Goal: Check status: Check status

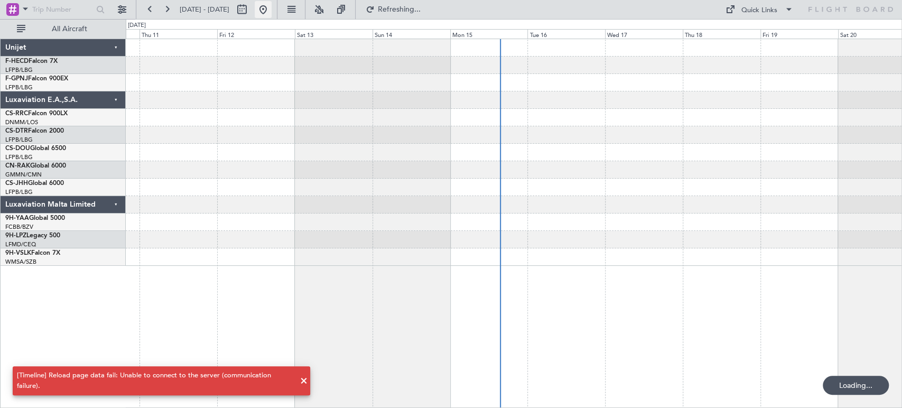
click at [272, 7] on button at bounding box center [263, 9] width 17 height 17
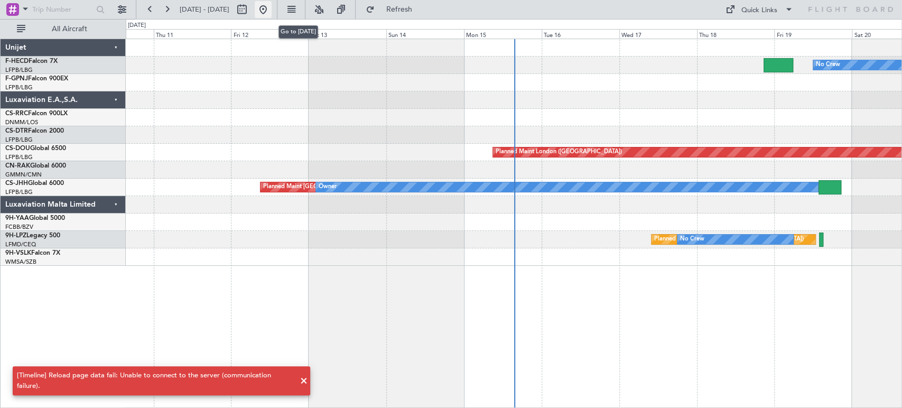
click at [272, 7] on button at bounding box center [263, 9] width 17 height 17
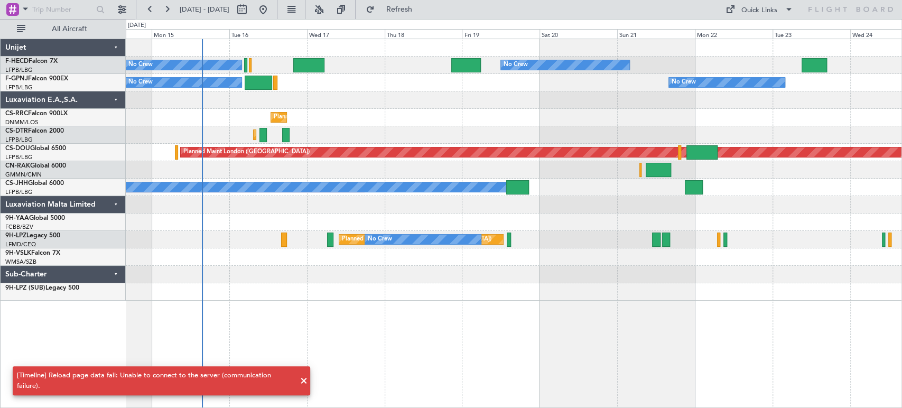
click at [262, 113] on div "Planned Maint [GEOGRAPHIC_DATA] ([GEOGRAPHIC_DATA])" at bounding box center [514, 117] width 776 height 17
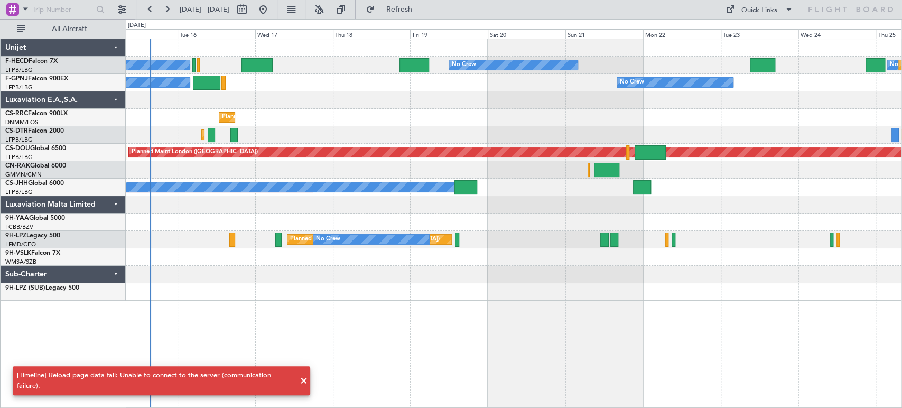
click at [811, 122] on div "No Crew No Crew No Crew Planned Maint [GEOGRAPHIC_DATA] ([GEOGRAPHIC_DATA]) No …" at bounding box center [514, 170] width 776 height 262
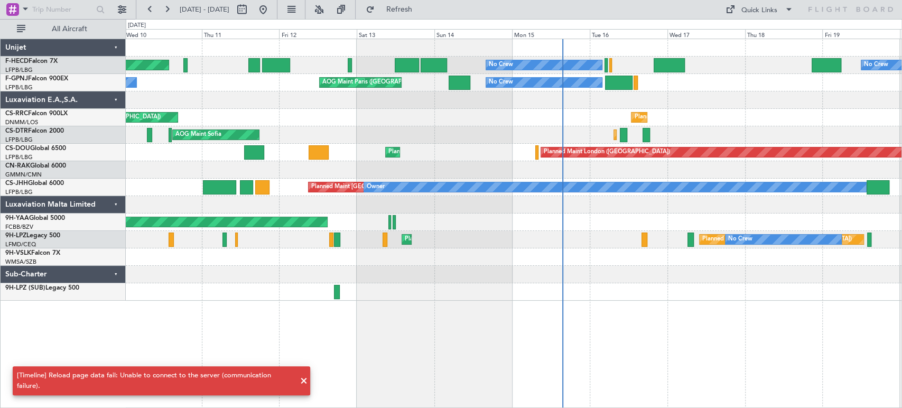
click at [757, 121] on div "No Crew No Crew Planned Maint [GEOGRAPHIC_DATA] ([GEOGRAPHIC_DATA]) No Crew No …" at bounding box center [514, 170] width 776 height 262
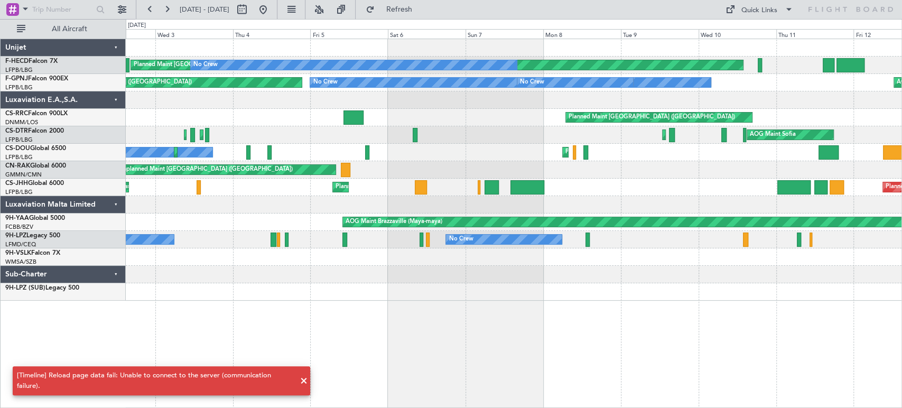
click at [817, 102] on div at bounding box center [514, 99] width 776 height 17
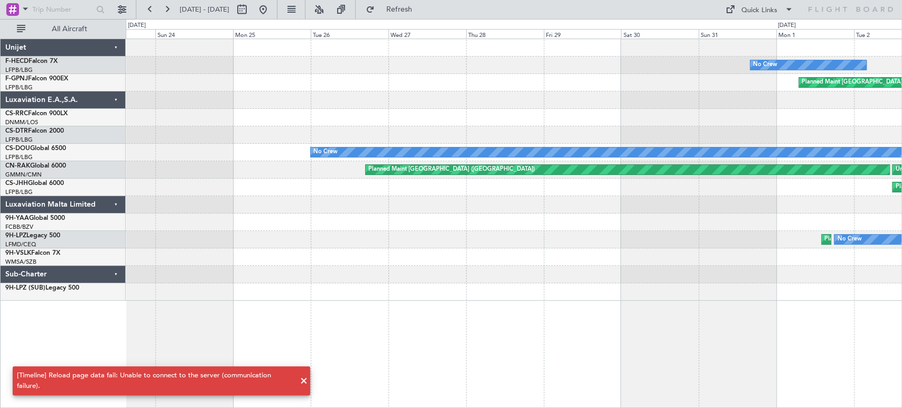
click at [570, 88] on div "No Crew Planned Maint [GEOGRAPHIC_DATA] ([GEOGRAPHIC_DATA]) No Crew Planned Mai…" at bounding box center [514, 170] width 776 height 262
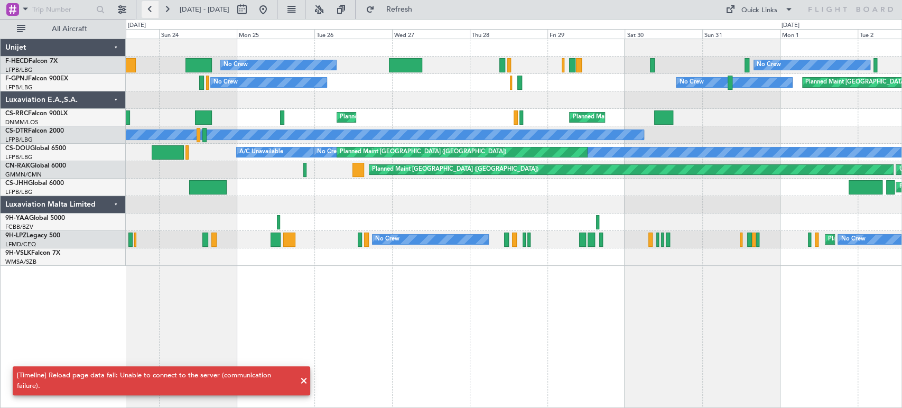
click at [152, 15] on button at bounding box center [150, 9] width 17 height 17
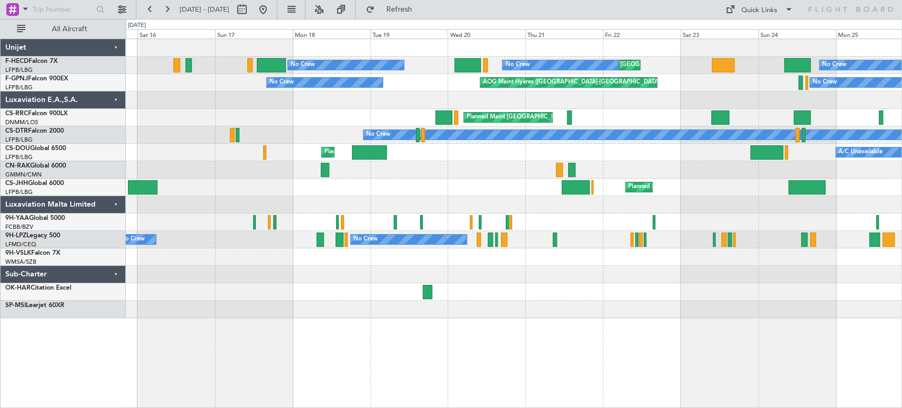
click at [364, 106] on div "Planned Maint [GEOGRAPHIC_DATA] ([GEOGRAPHIC_DATA]) Planned Maint [GEOGRAPHIC_D…" at bounding box center [514, 178] width 776 height 279
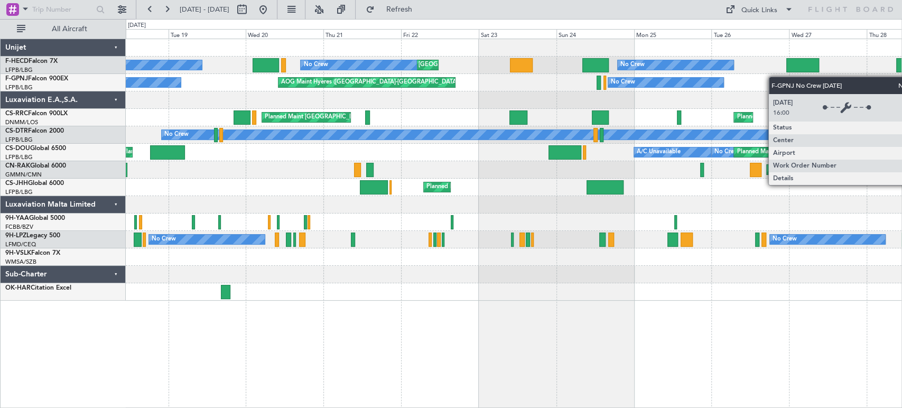
click at [505, 75] on div "AOG Maint Hyères ([GEOGRAPHIC_DATA]-[GEOGRAPHIC_DATA]) No Crew No Crew No Crew" at bounding box center [514, 82] width 776 height 17
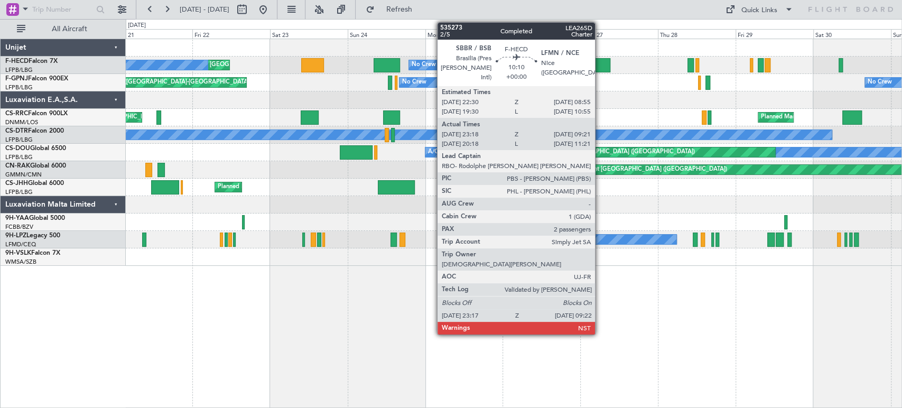
click at [600, 63] on div at bounding box center [594, 65] width 33 height 14
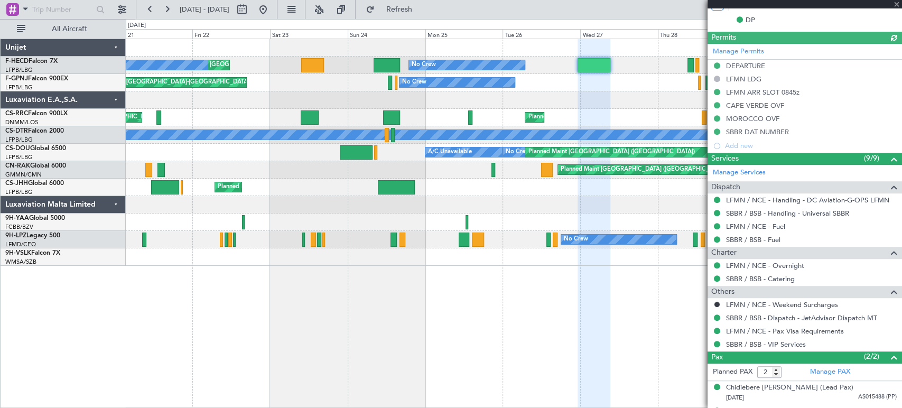
scroll to position [356, 0]
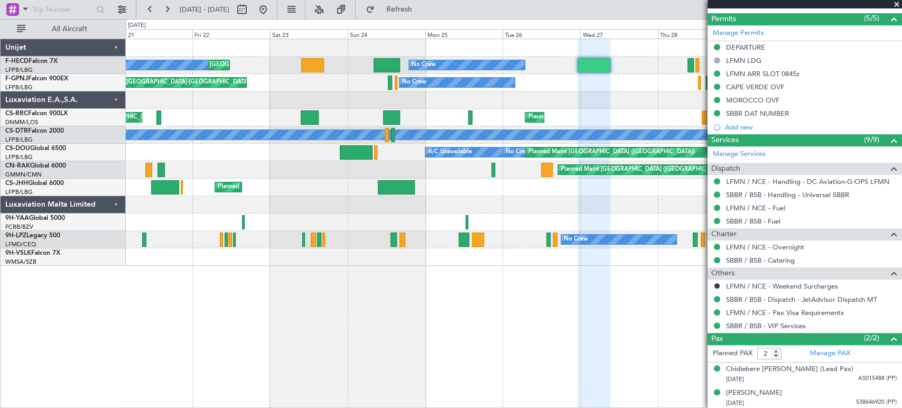
click at [483, 76] on div "Planned Maint [GEOGRAPHIC_DATA] ([GEOGRAPHIC_DATA]) Planned Maint [GEOGRAPHIC_D…" at bounding box center [514, 152] width 776 height 227
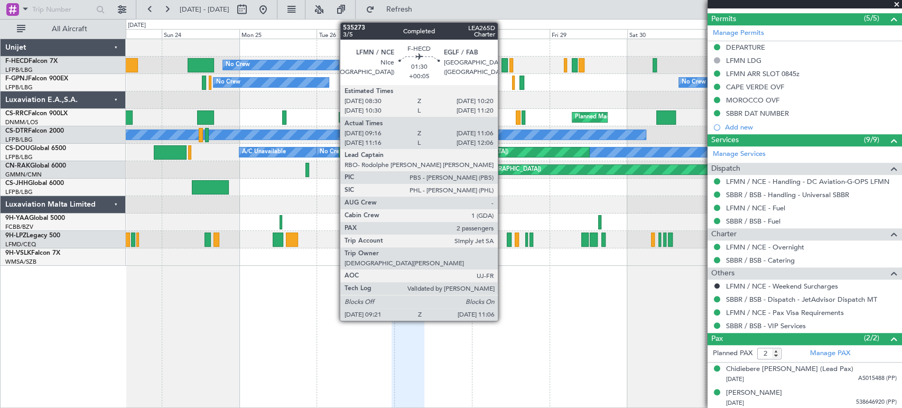
click at [503, 63] on div at bounding box center [505, 65] width 6 height 14
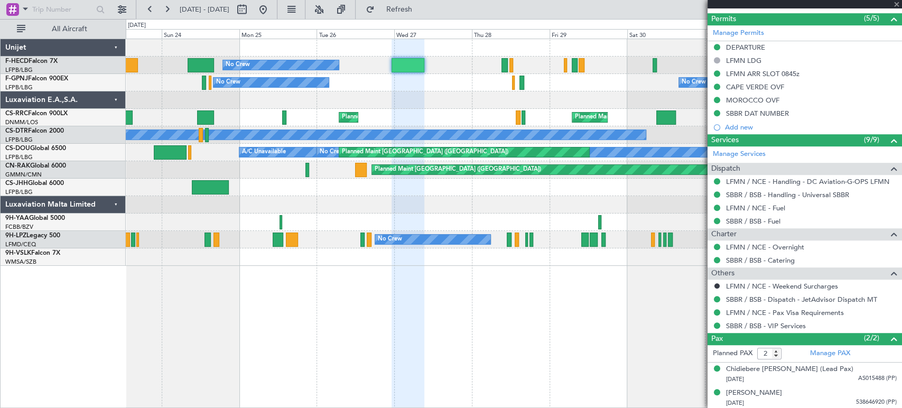
type input "+00:05"
type input "09:31"
type input "11:01"
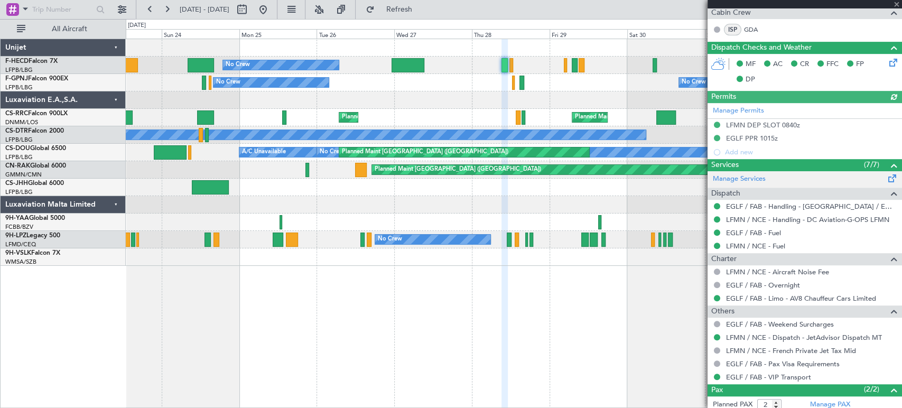
scroll to position [342, 0]
